Goal: Obtain resource: Obtain resource

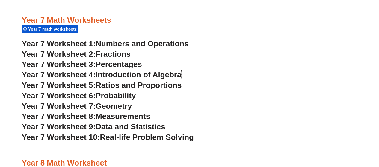
click at [30, 77] on span "Year 7 Worksheet 4:" at bounding box center [59, 74] width 74 height 9
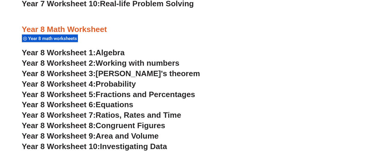
scroll to position [1914, 0]
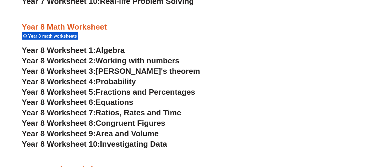
click at [23, 114] on span "Year 8 Worksheet 7:" at bounding box center [59, 112] width 74 height 9
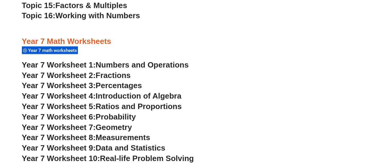
scroll to position [1756, 0]
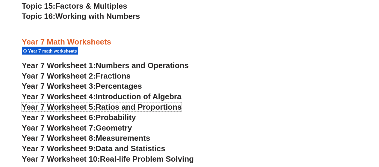
click at [37, 106] on span "Year 7 Worksheet 5:" at bounding box center [59, 107] width 74 height 9
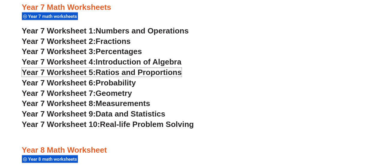
scroll to position [1795, 0]
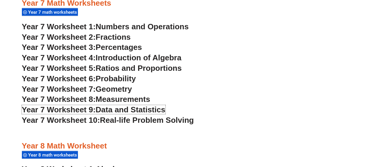
click at [164, 109] on span "Data and Statistics" at bounding box center [130, 109] width 70 height 9
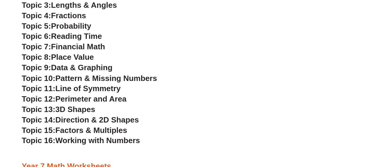
scroll to position [1633, 0]
click at [125, 122] on span "Direction & 2D Shapes" at bounding box center [96, 119] width 83 height 9
click at [110, 141] on span "Working with Numbers" at bounding box center [97, 140] width 84 height 9
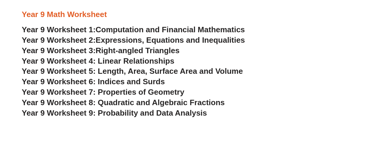
scroll to position [2070, 0]
click at [234, 39] on span "Expressions, Equations and Inequalities" at bounding box center [169, 39] width 149 height 9
